Goal: Information Seeking & Learning: Find specific fact

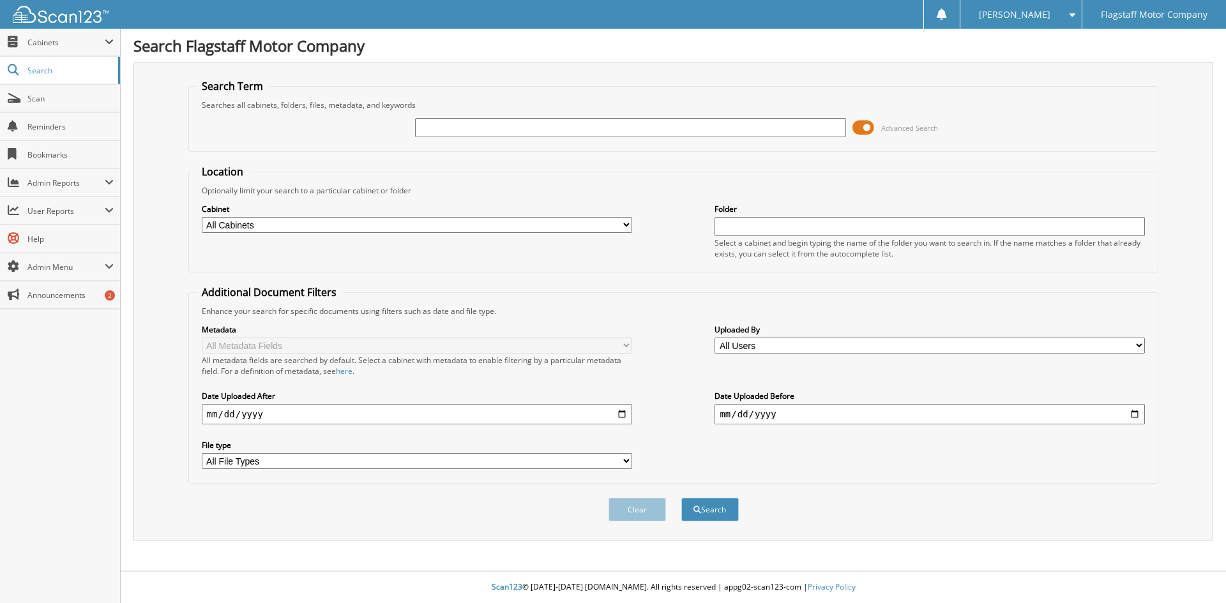
click at [497, 129] on input "text" at bounding box center [630, 127] width 430 height 19
type input "PN603863"
click at [681, 498] on button "Search" at bounding box center [709, 510] width 57 height 24
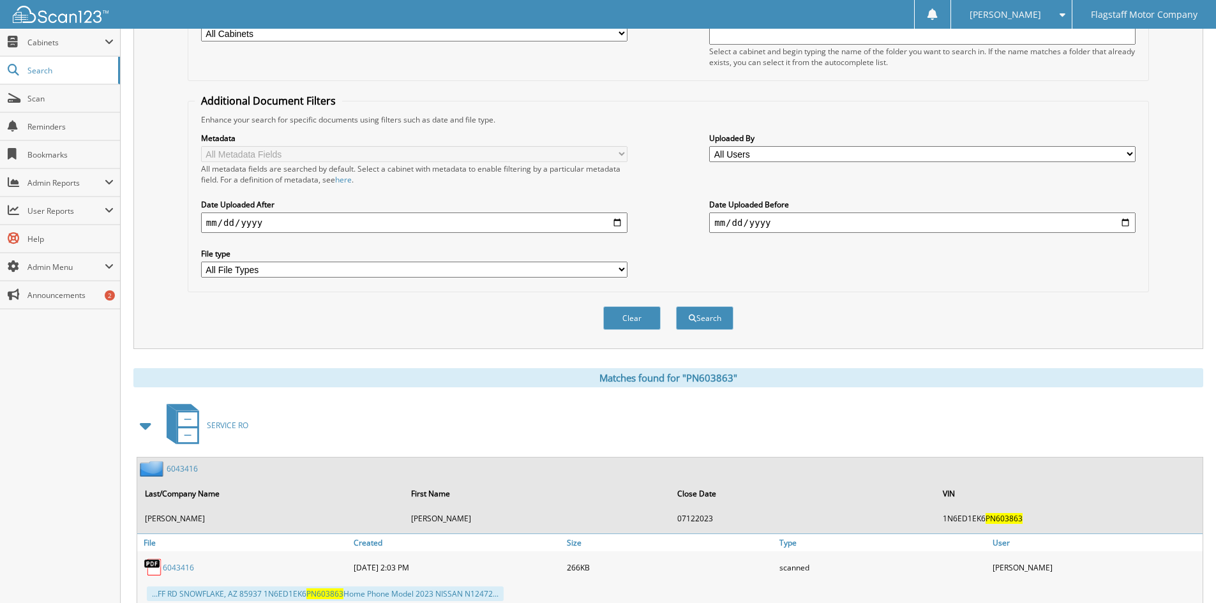
scroll to position [447, 0]
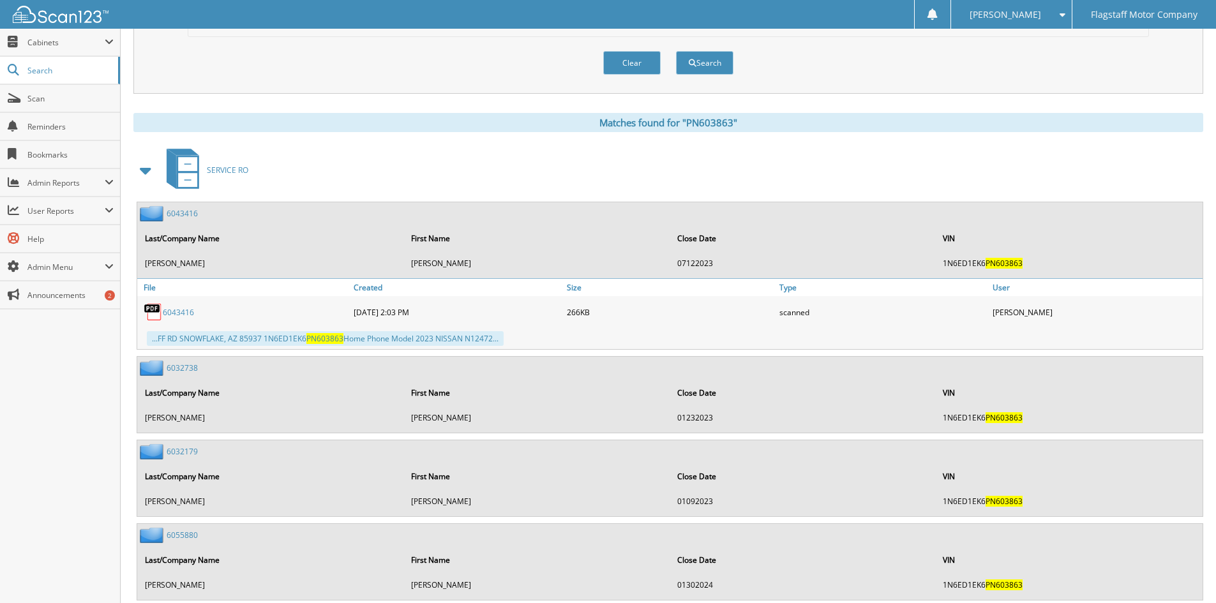
click at [147, 169] on span at bounding box center [146, 170] width 18 height 23
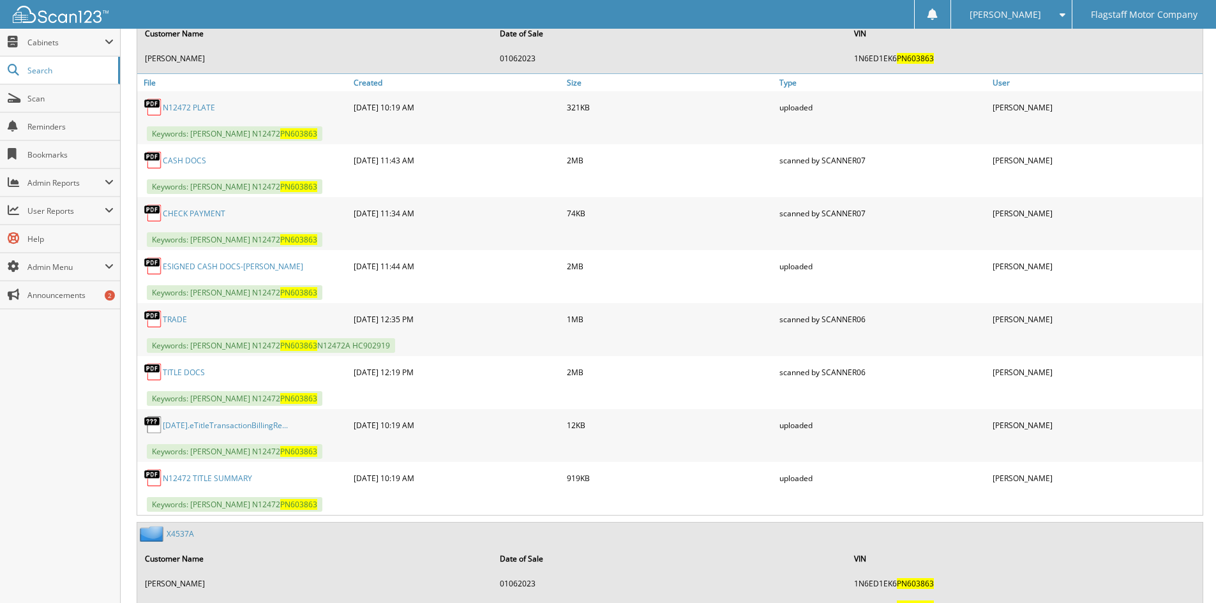
scroll to position [958, 0]
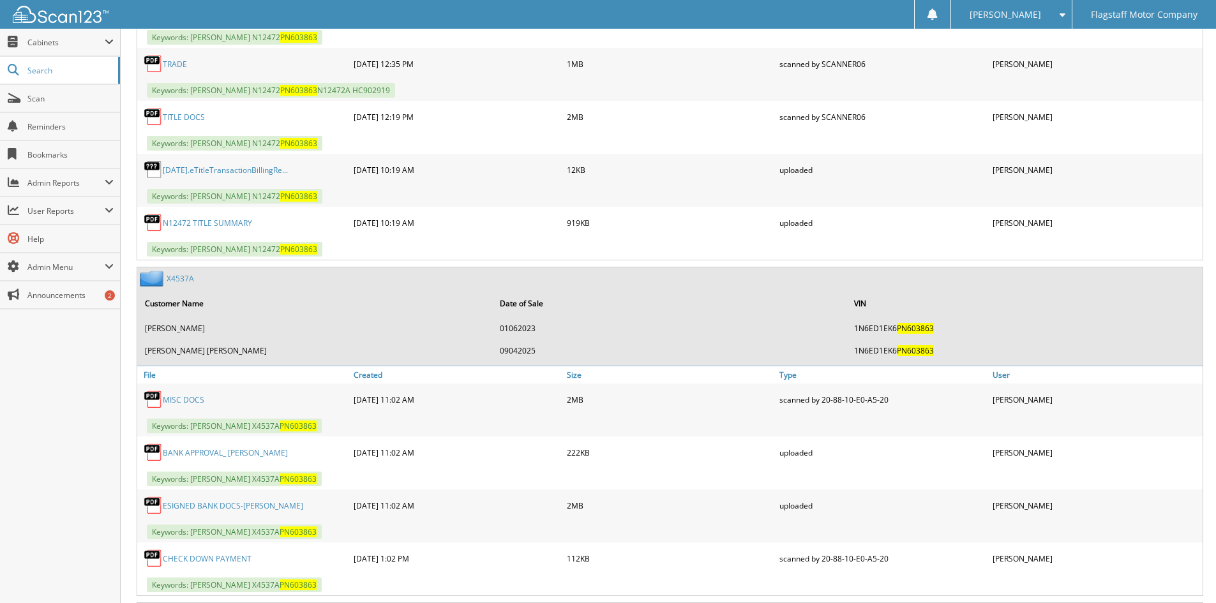
click at [180, 278] on link "X4537A" at bounding box center [180, 278] width 27 height 11
